Goal: Communication & Community: Answer question/provide support

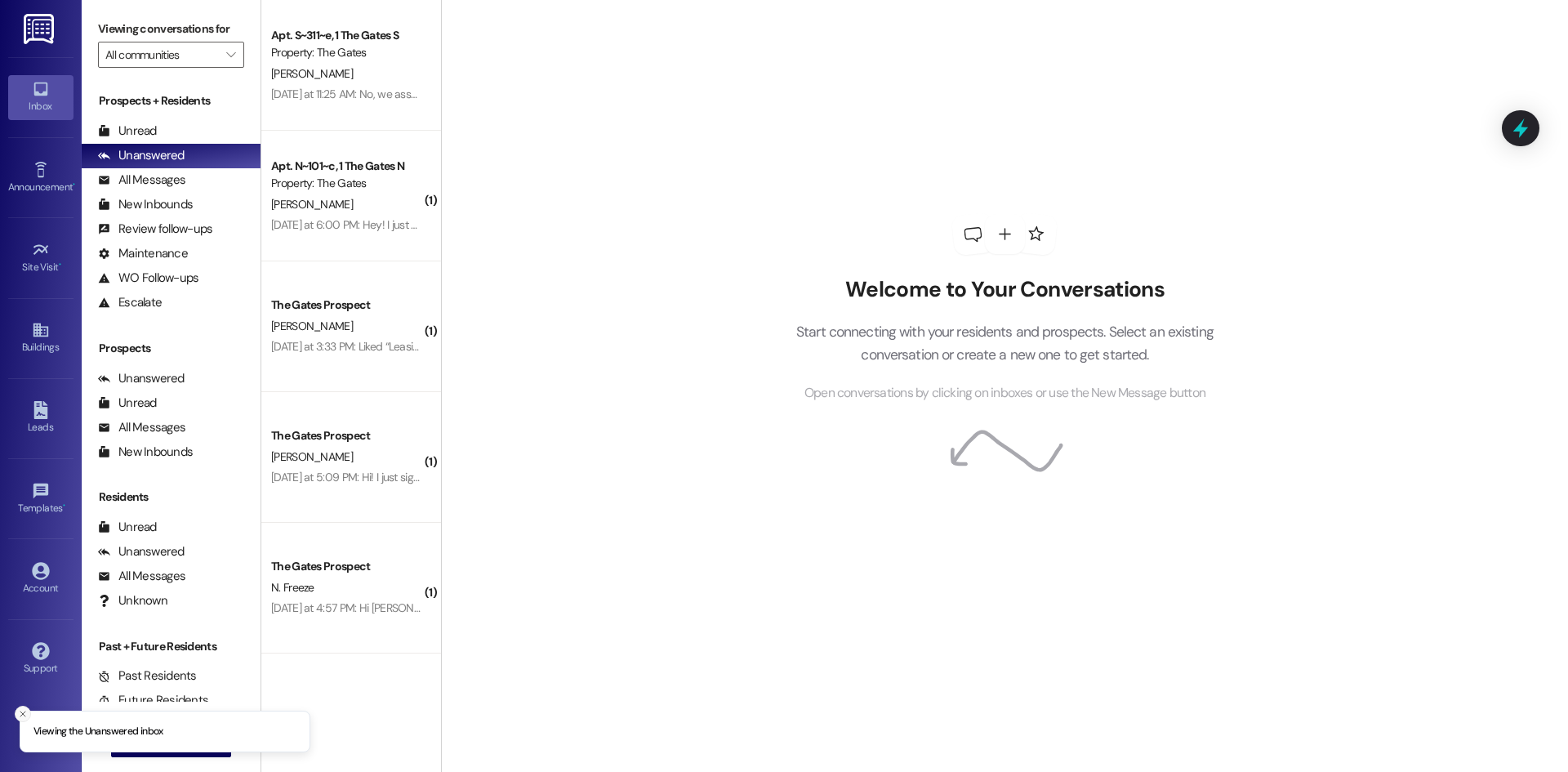
click at [26, 711] on icon "Close toast" at bounding box center [22, 713] width 10 height 10
click at [190, 749] on span "New Message" at bounding box center [180, 744] width 67 height 17
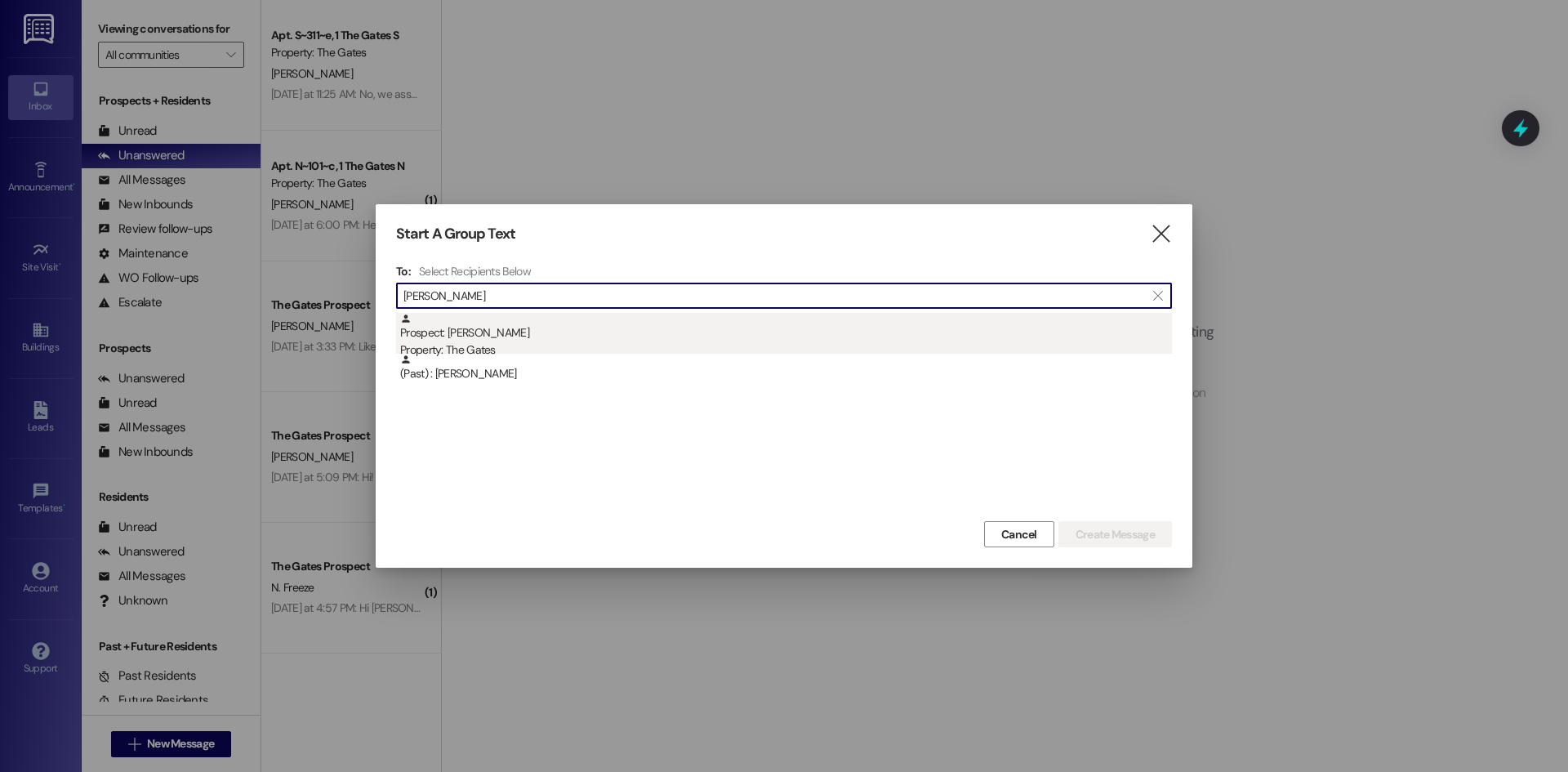
type input "[PERSON_NAME]"
click at [525, 324] on div "Prospect: [PERSON_NAME] Property: The Gates" at bounding box center [786, 336] width 772 height 47
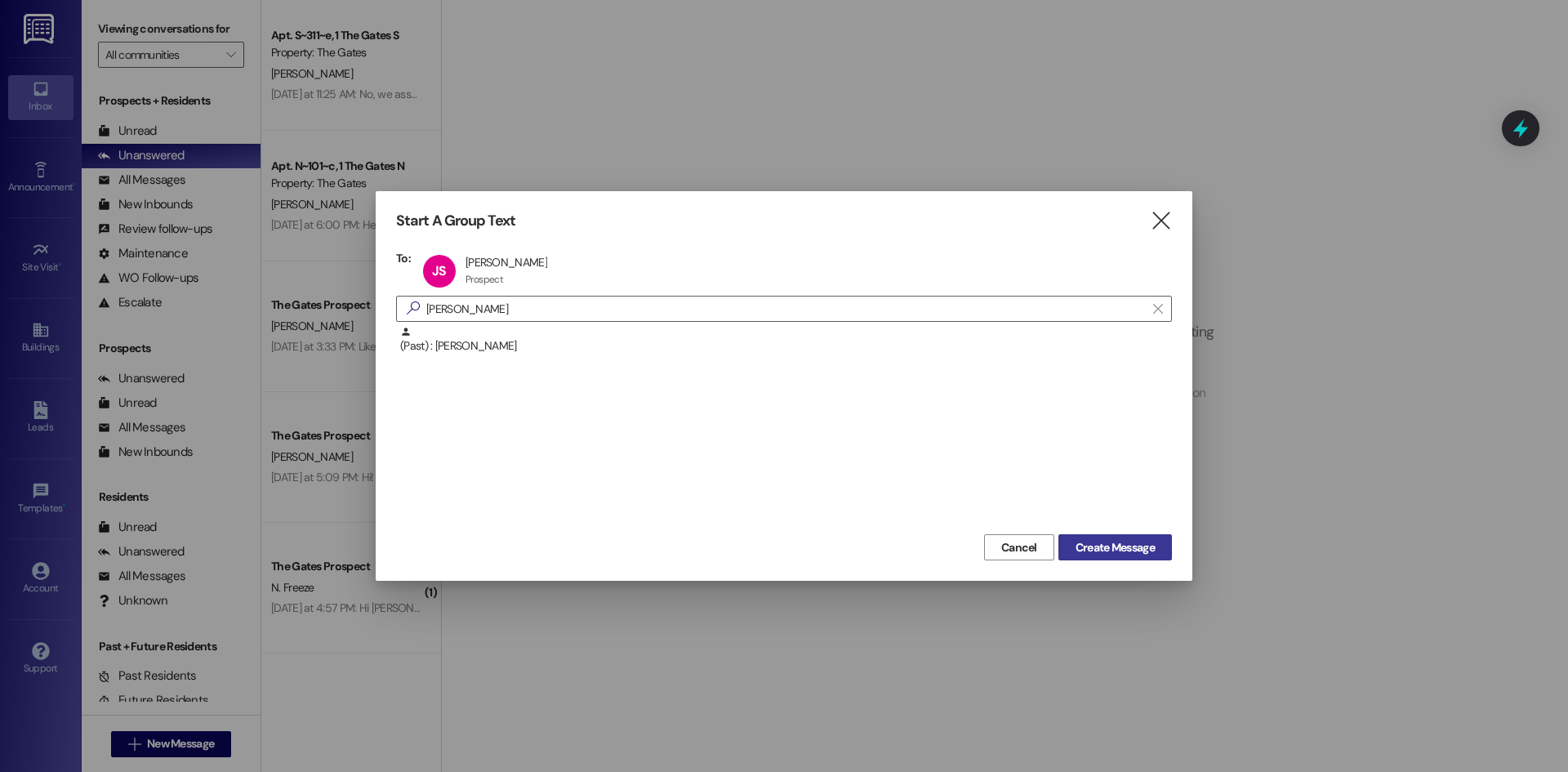
click at [1144, 539] on span "Create Message" at bounding box center [1115, 548] width 79 height 17
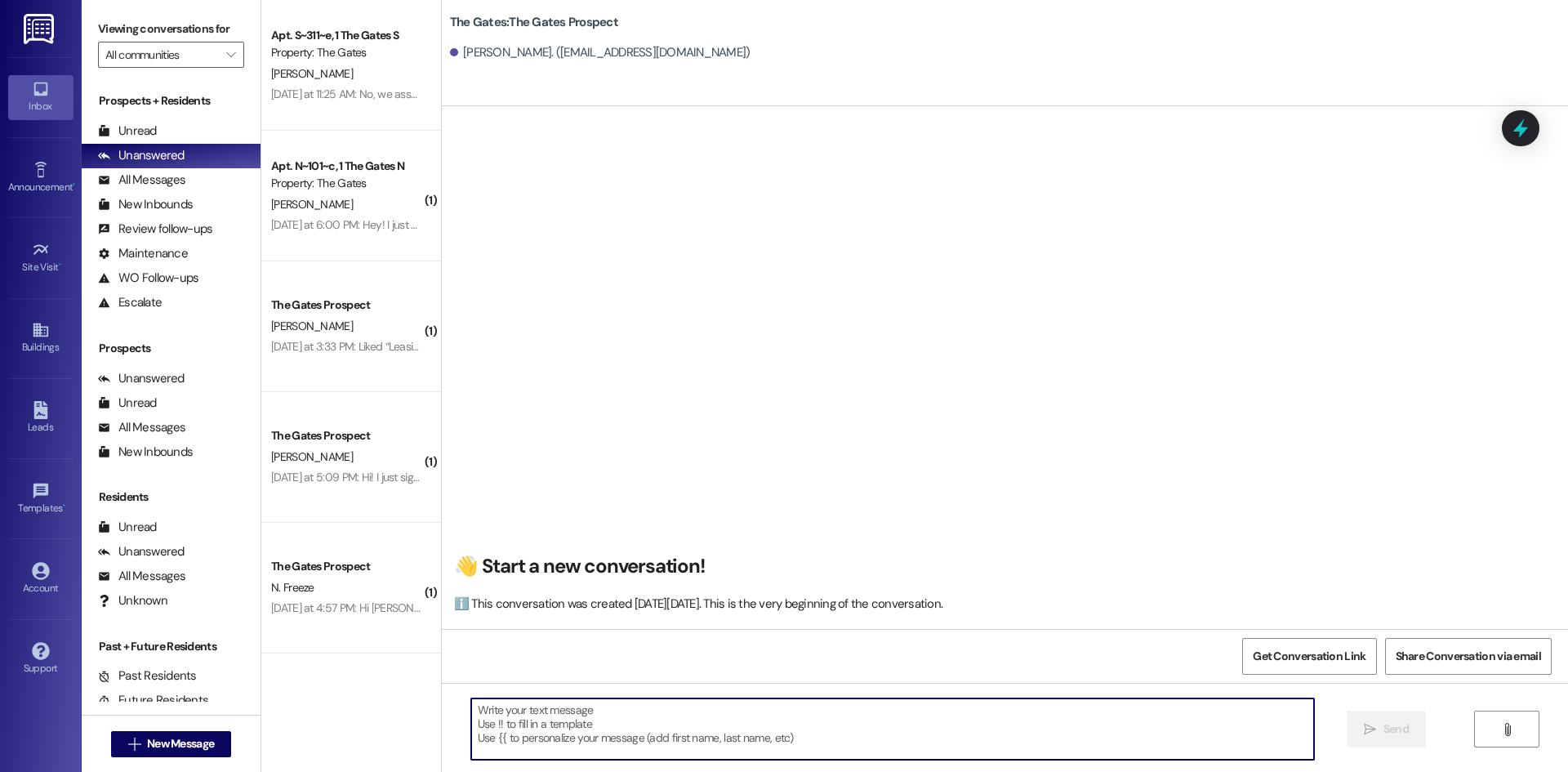
click at [535, 737] on textarea at bounding box center [893, 729] width 843 height 61
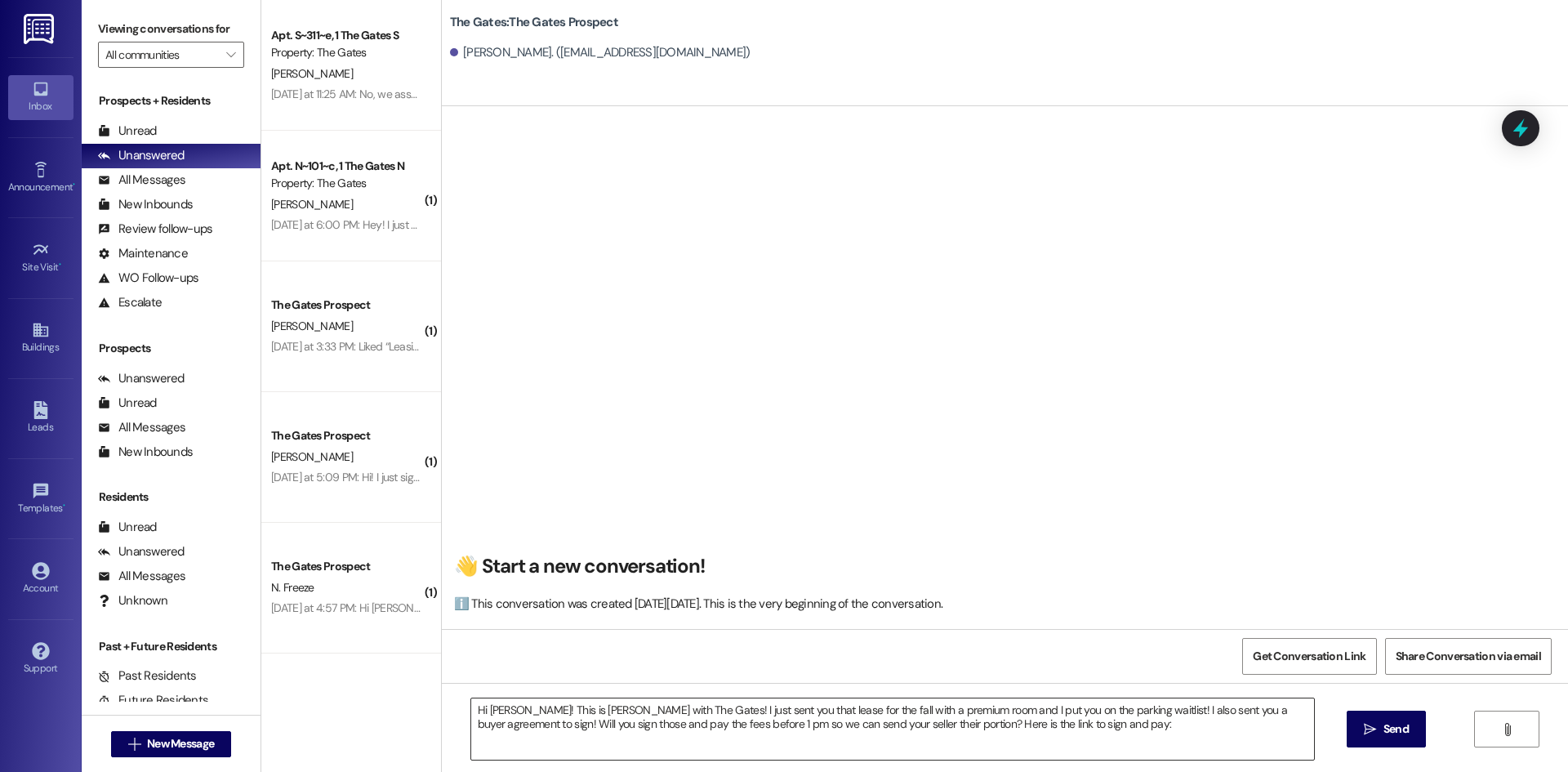
click at [1175, 751] on textarea "Hi [PERSON_NAME]! This is [PERSON_NAME] with The Gates! I just sent you that le…" at bounding box center [893, 729] width 843 height 61
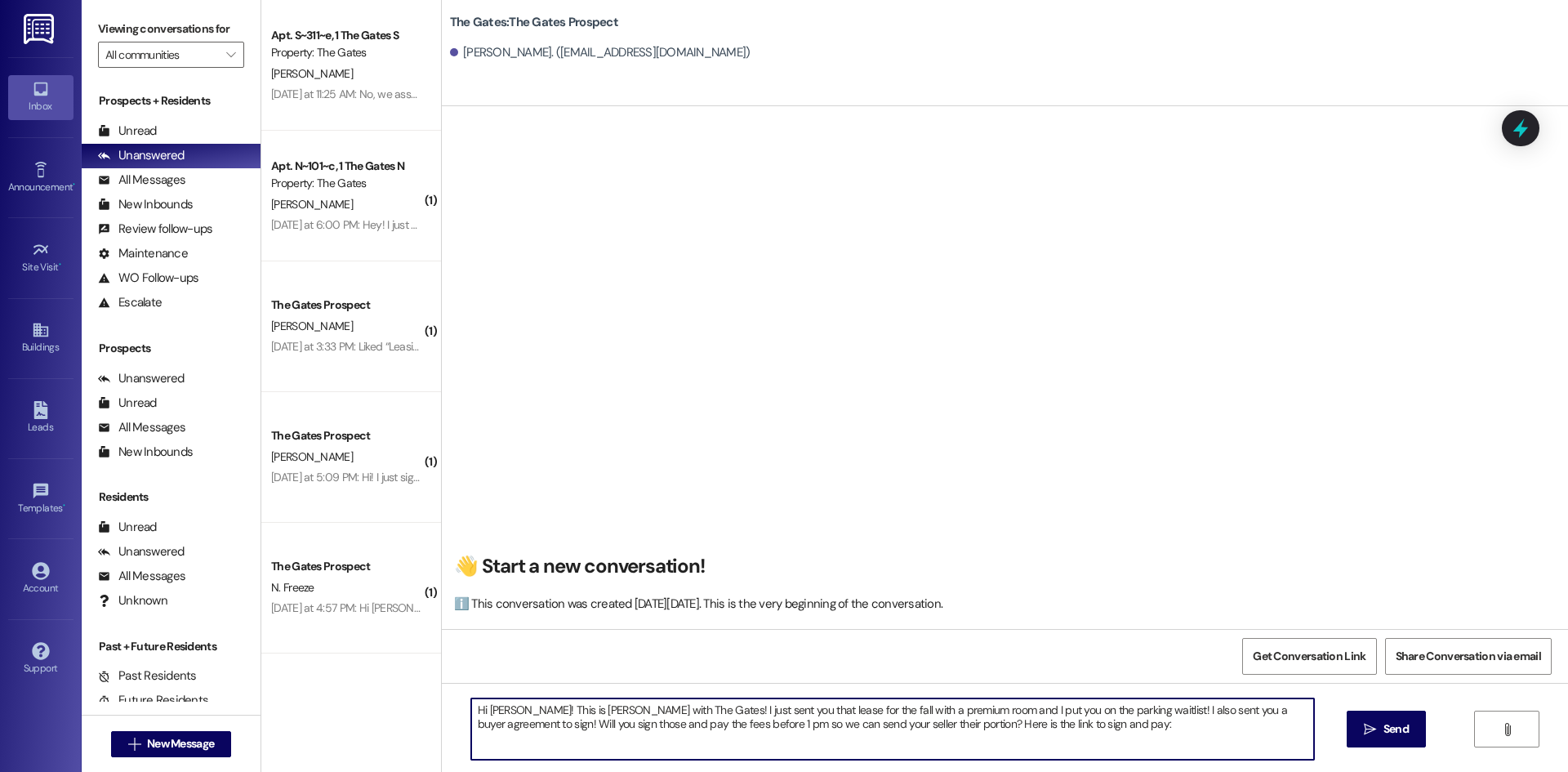
paste textarea "[URL][DOMAIN_NAME]"
type textarea "Hi [PERSON_NAME]! This is [PERSON_NAME] with The Gates! I just sent you that le…"
click at [1402, 742] on button " Send" at bounding box center [1386, 729] width 79 height 37
